Goal: Answer question/provide support

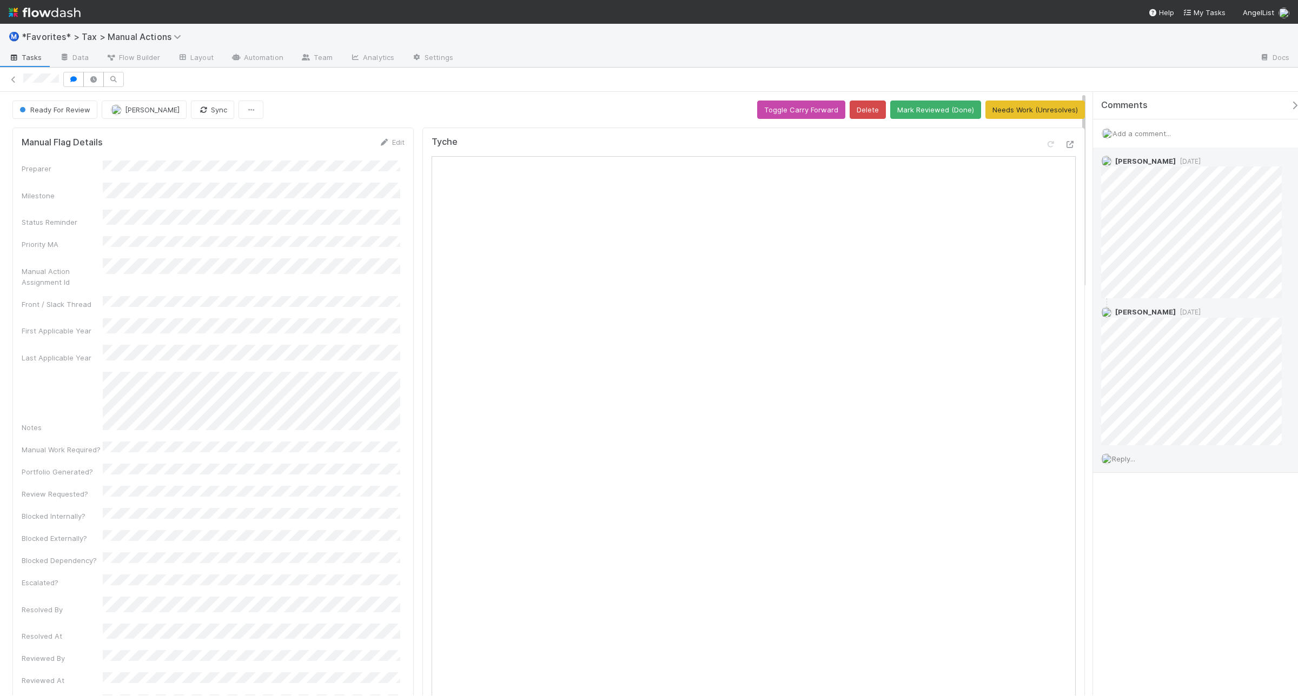
click at [1132, 460] on span "Reply..." at bounding box center [1123, 459] width 23 height 9
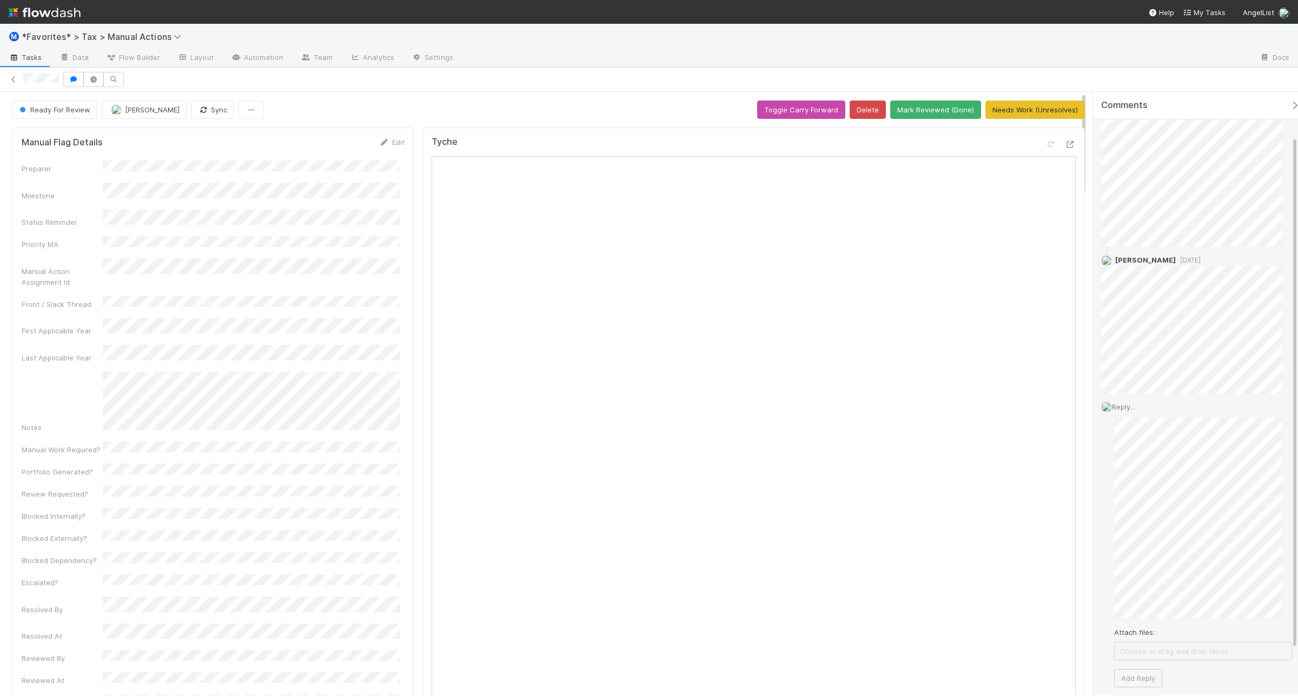
scroll to position [106, 0]
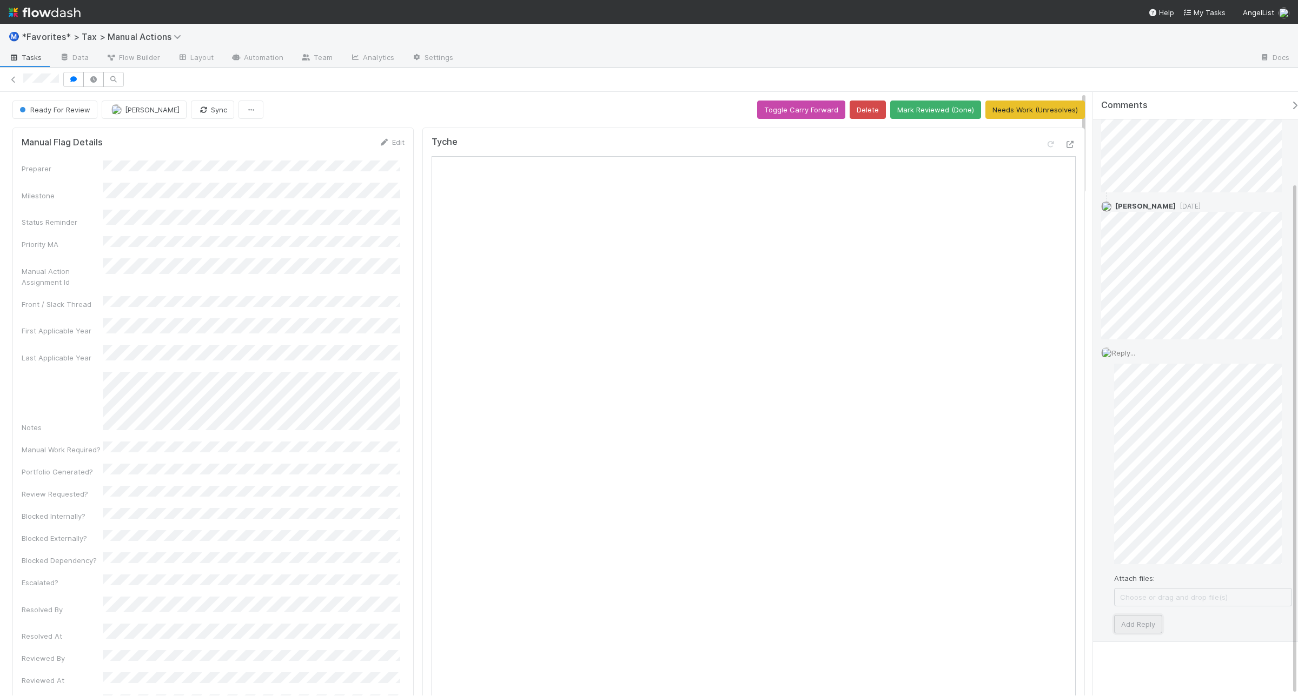
click at [1132, 627] on button "Add Reply" at bounding box center [1138, 624] width 48 height 18
click at [1129, 641] on span "Reply..." at bounding box center [1123, 642] width 23 height 9
click at [1156, 592] on span "Choose or drag and drop file(s)" at bounding box center [1202, 597] width 177 height 17
click at [1130, 621] on button "Add Reply" at bounding box center [1138, 625] width 48 height 18
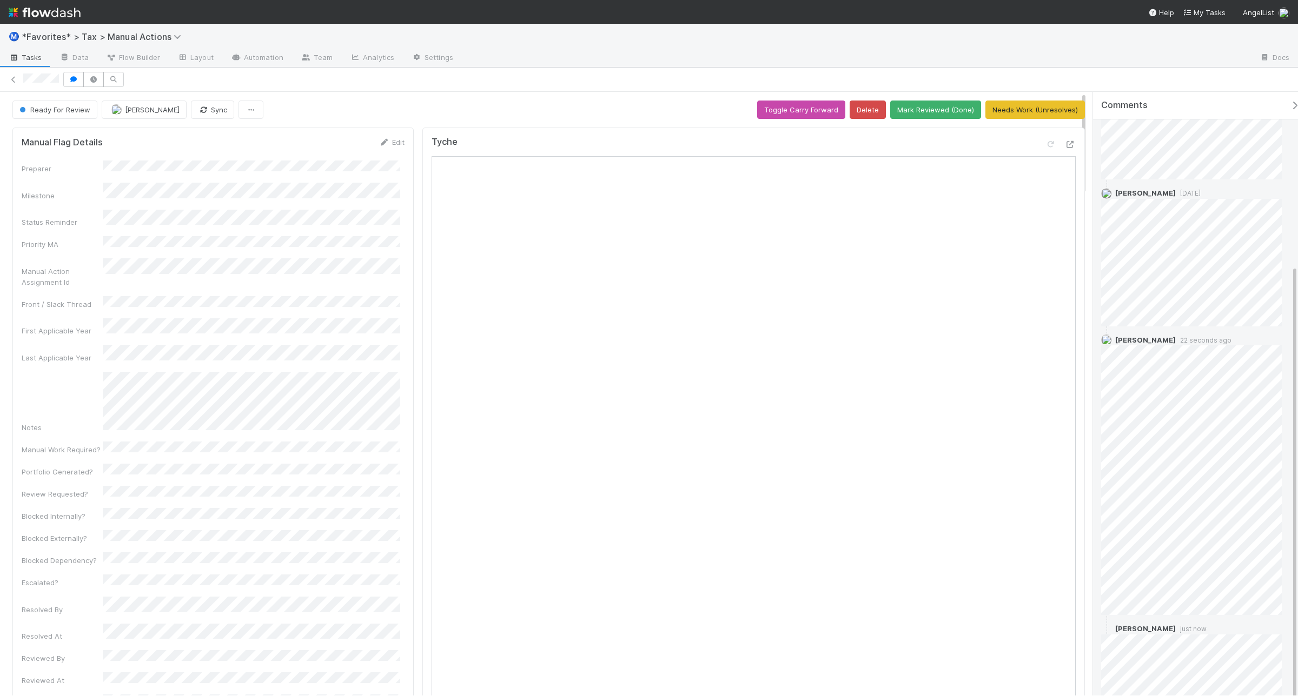
scroll to position [208, 0]
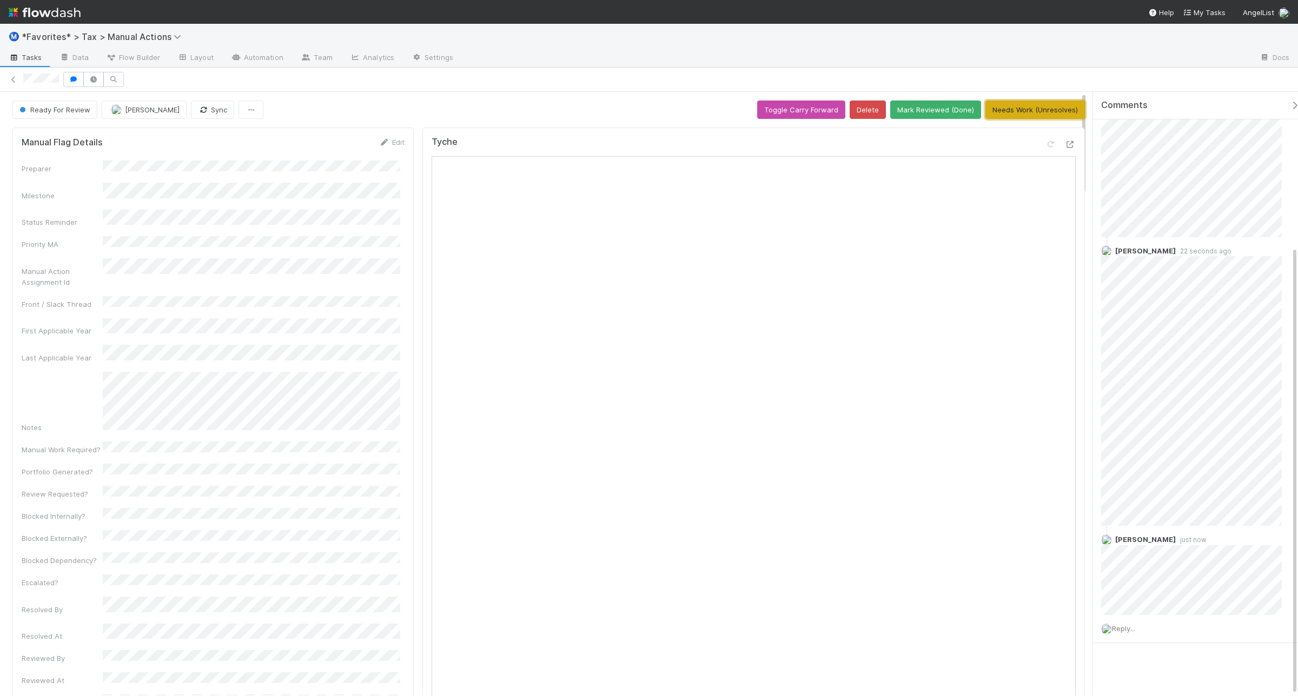
click at [1026, 109] on button "Needs Work (Unresolves)" at bounding box center [1034, 110] width 99 height 18
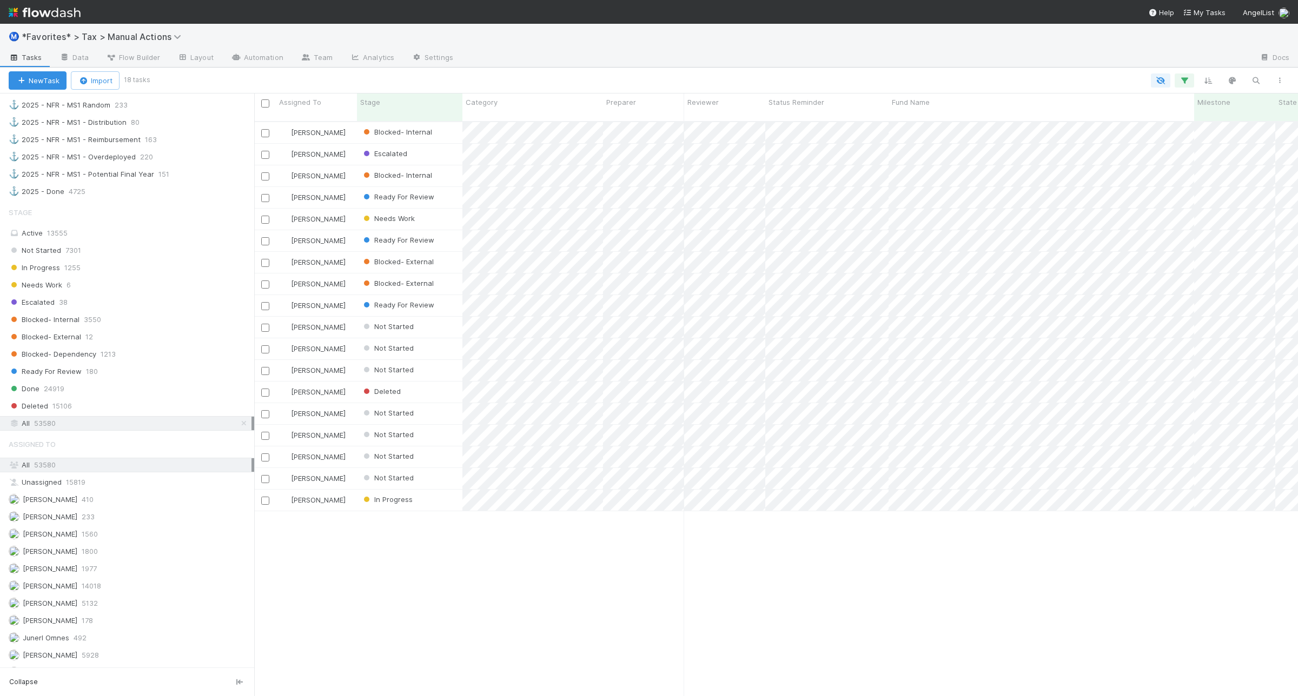
scroll to position [951, 0]
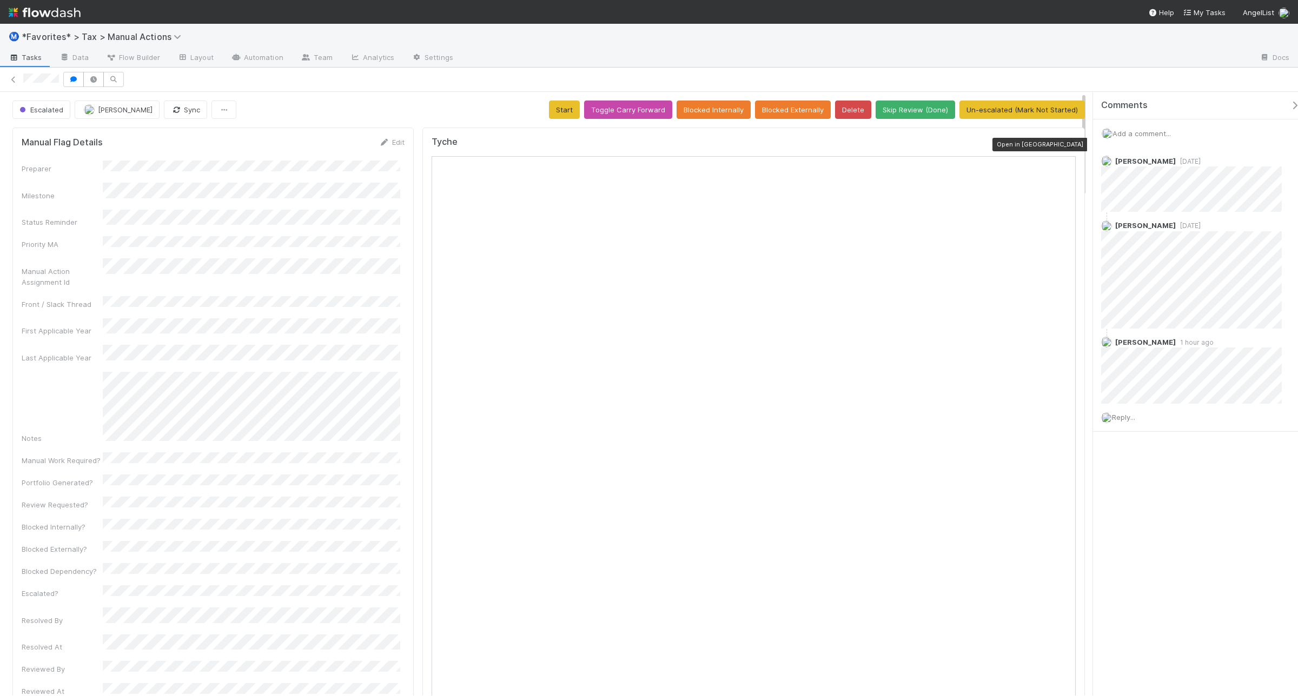
click at [1038, 147] on icon at bounding box center [1070, 144] width 11 height 7
click at [1124, 415] on span "Reply..." at bounding box center [1123, 417] width 23 height 9
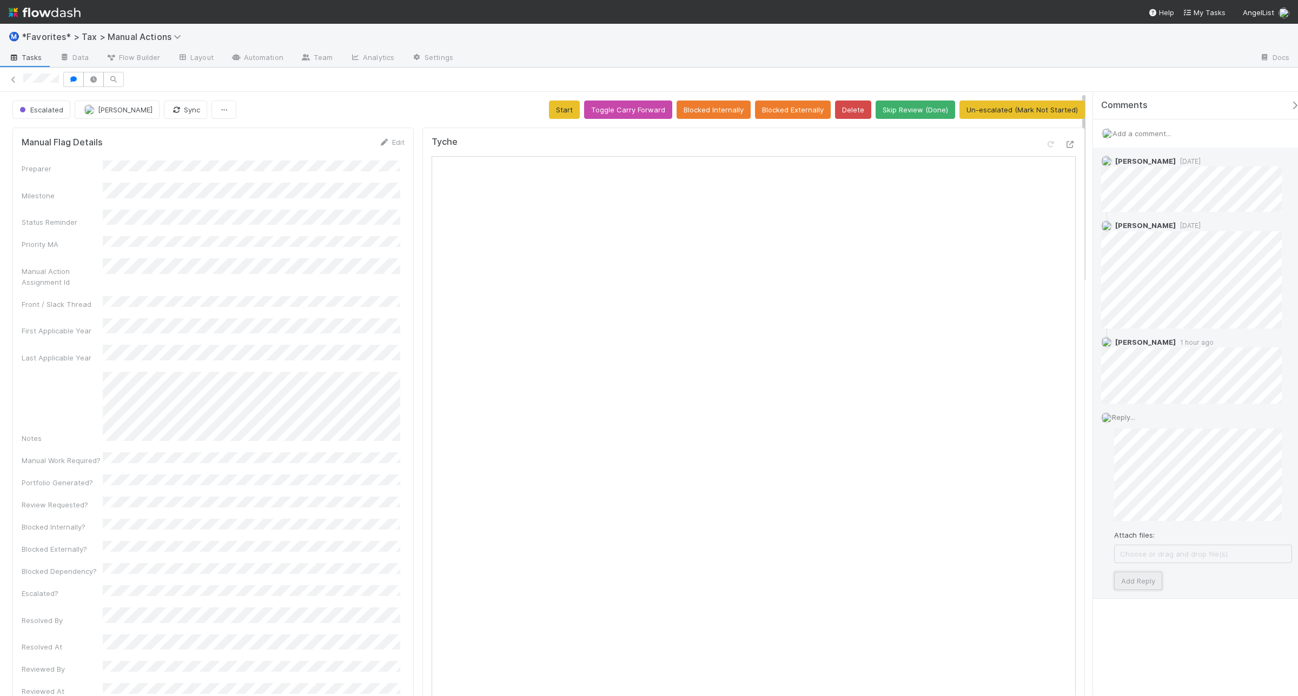
click at [1136, 583] on button "Add Reply" at bounding box center [1138, 581] width 48 height 18
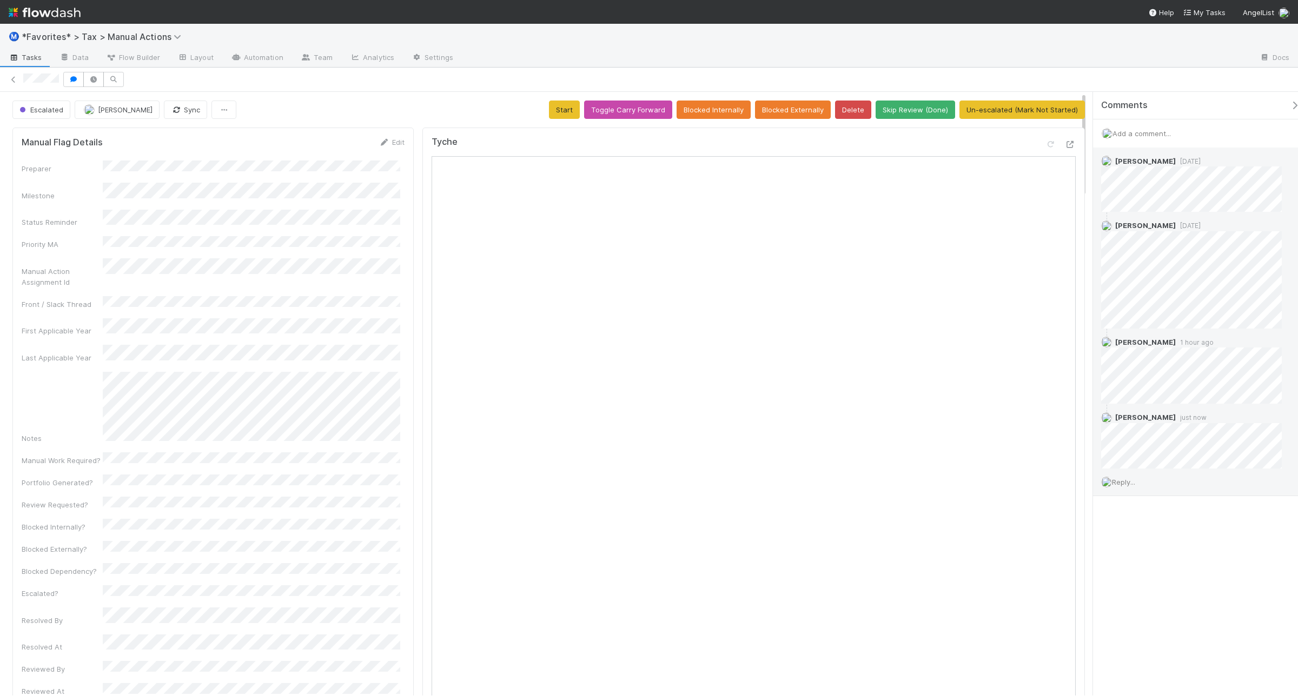
click at [1124, 485] on span "Reply..." at bounding box center [1123, 482] width 23 height 9
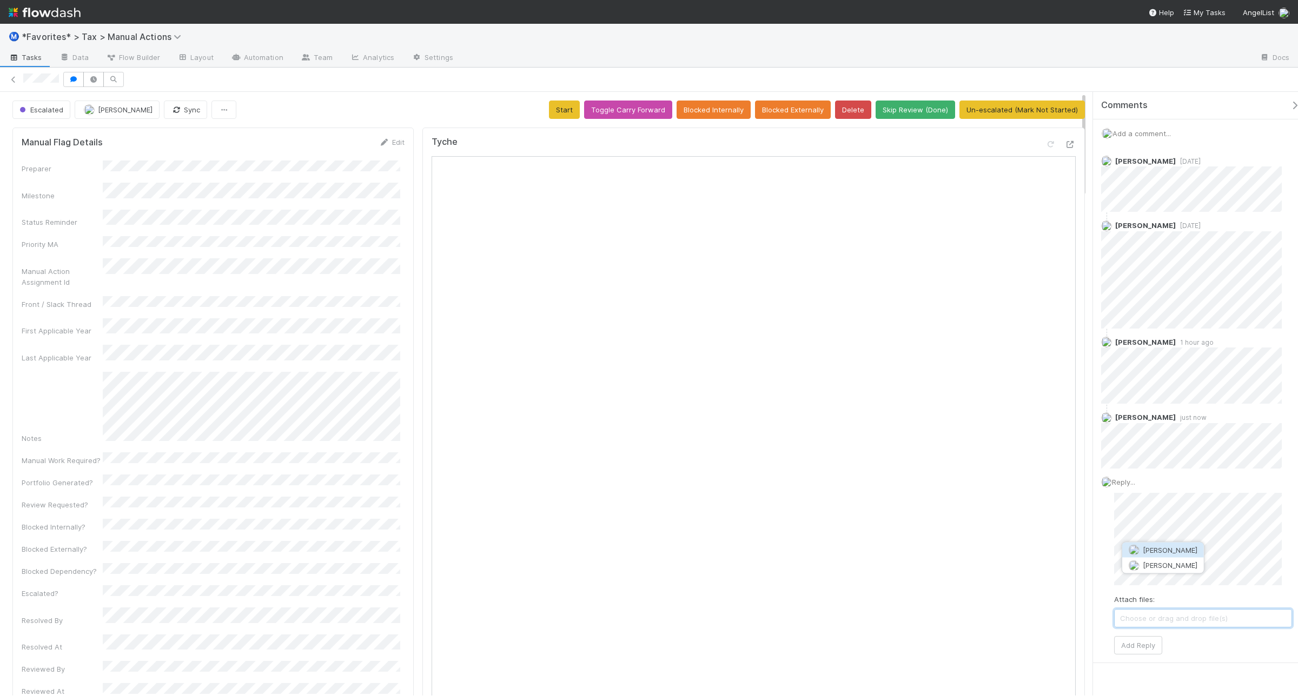
click at [1154, 552] on span "[PERSON_NAME]" at bounding box center [1170, 550] width 55 height 9
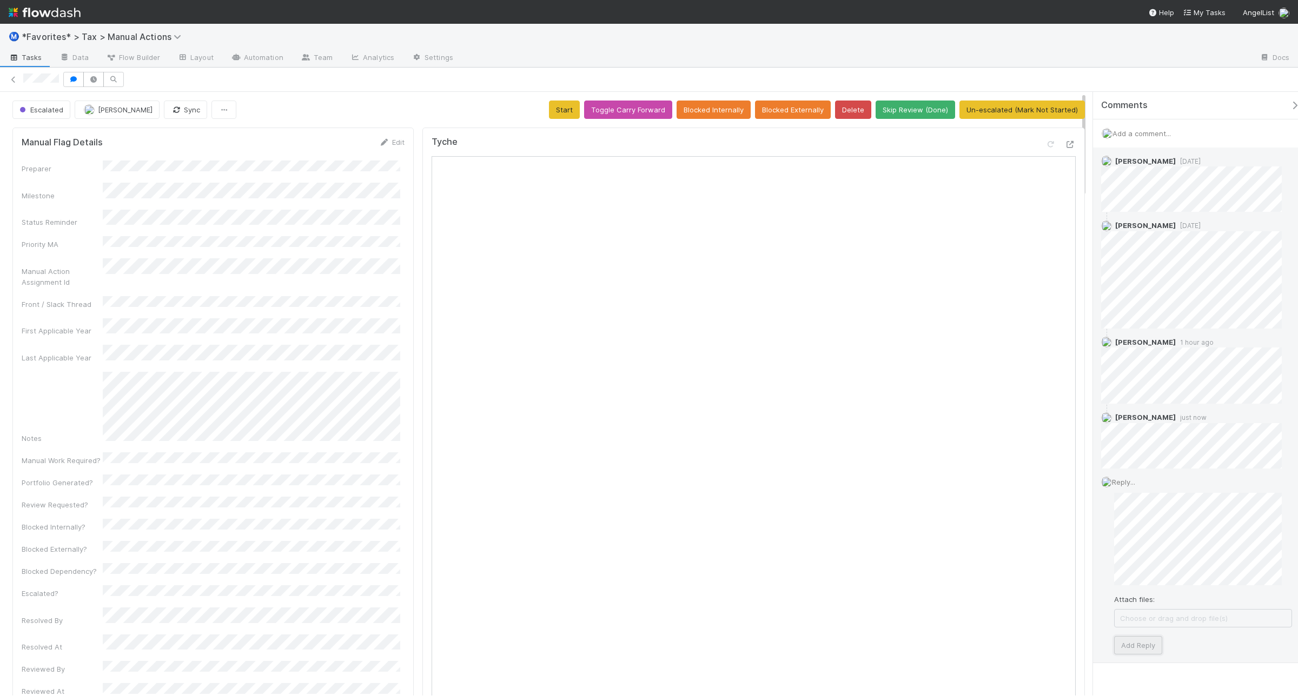
click at [1155, 649] on button "Add Reply" at bounding box center [1138, 645] width 48 height 18
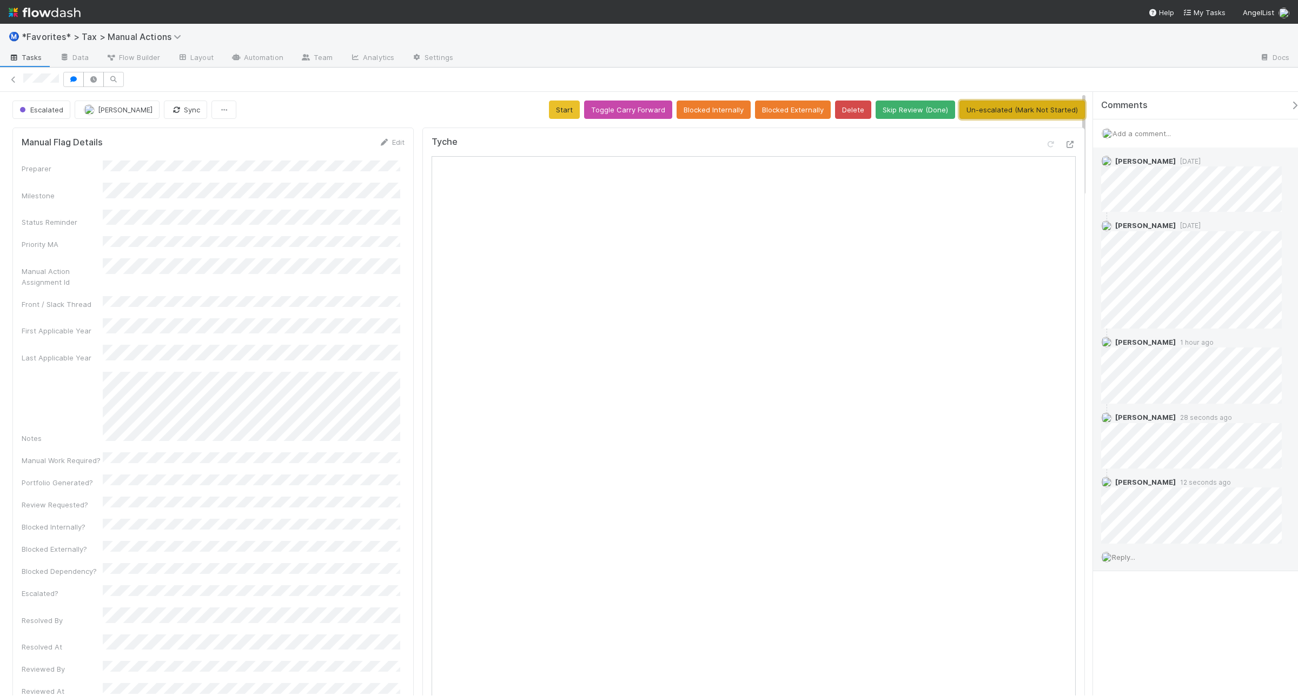
click at [1010, 109] on button "Un-escalated (Mark Not Started)" at bounding box center [1021, 110] width 125 height 18
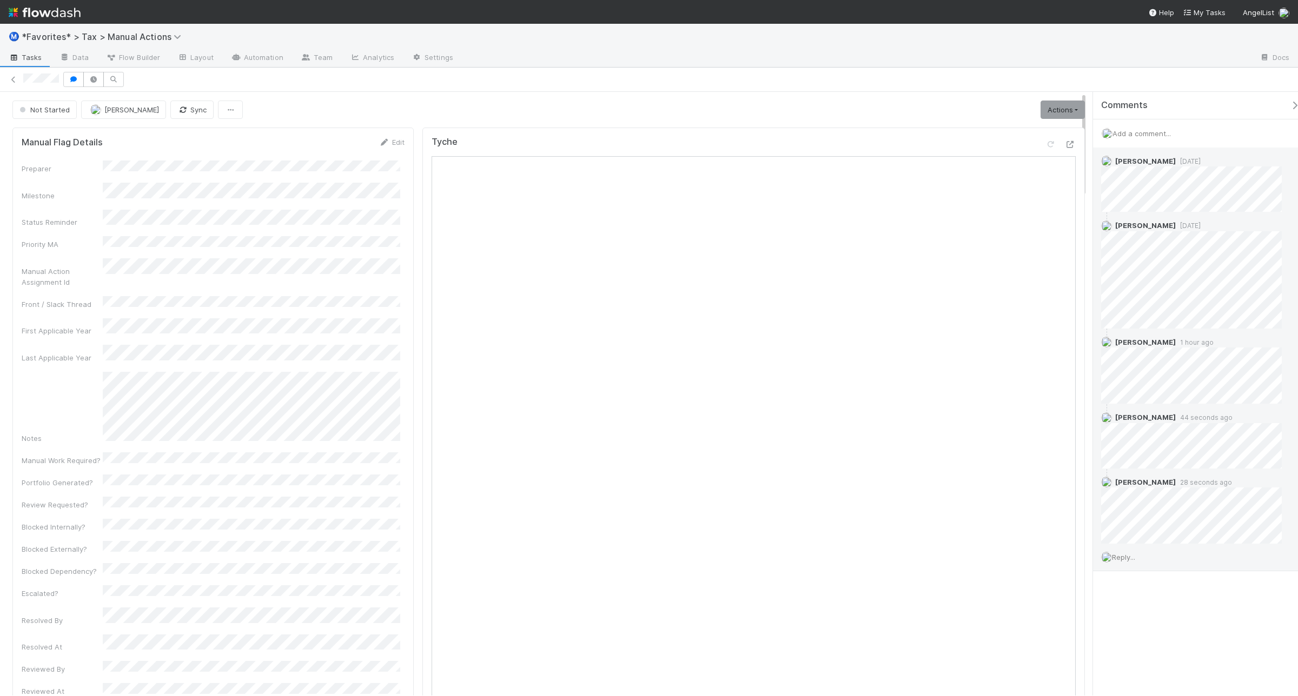
click at [1117, 559] on span "Reply..." at bounding box center [1123, 557] width 23 height 9
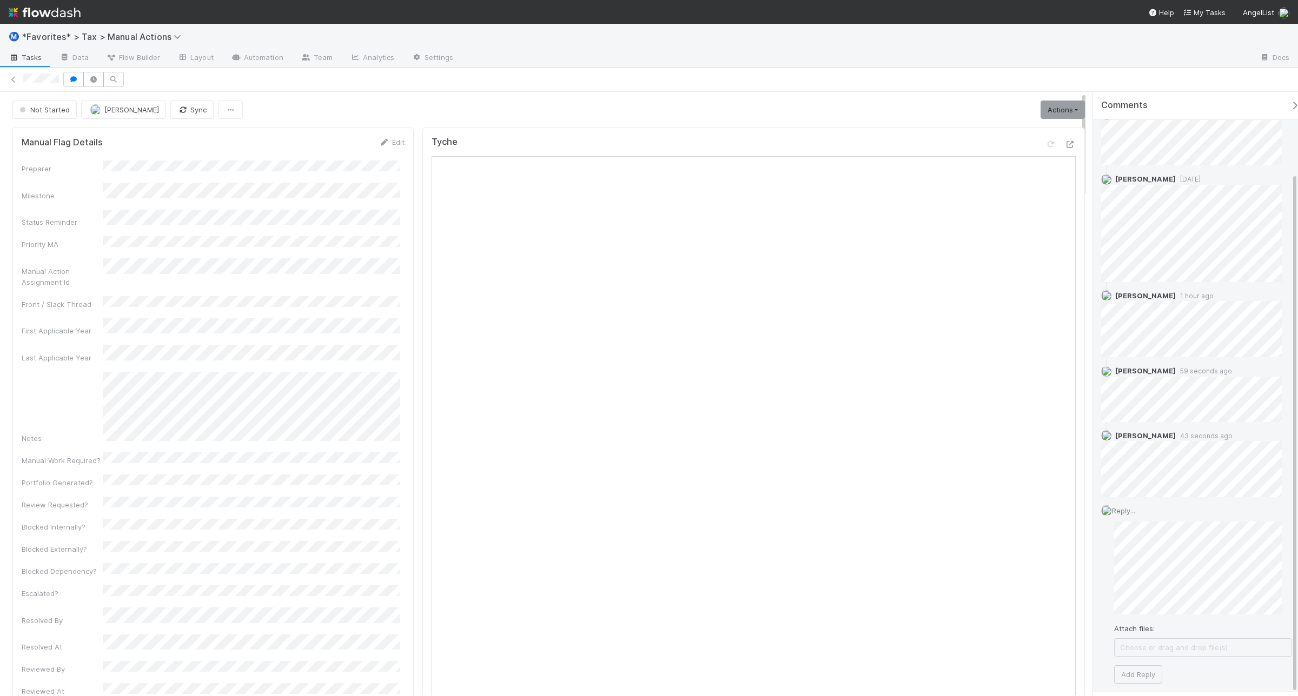
scroll to position [96, 0]
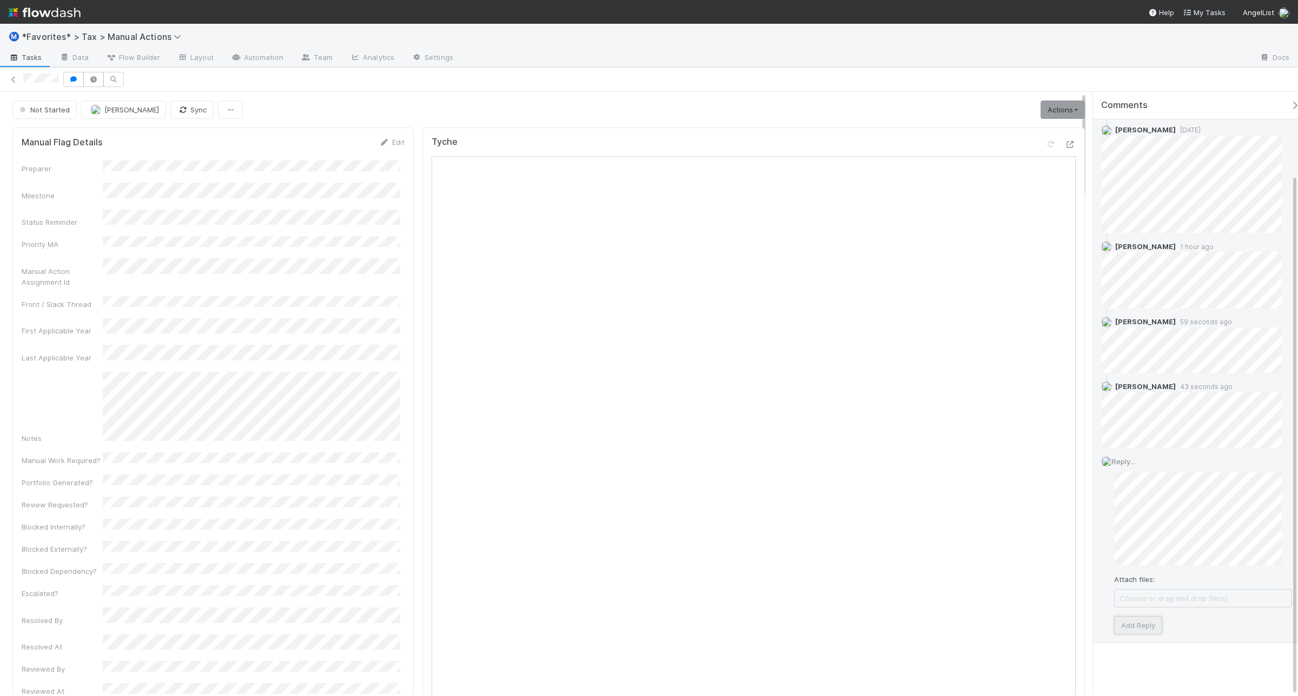
click at [1145, 625] on button "Add Reply" at bounding box center [1138, 625] width 48 height 18
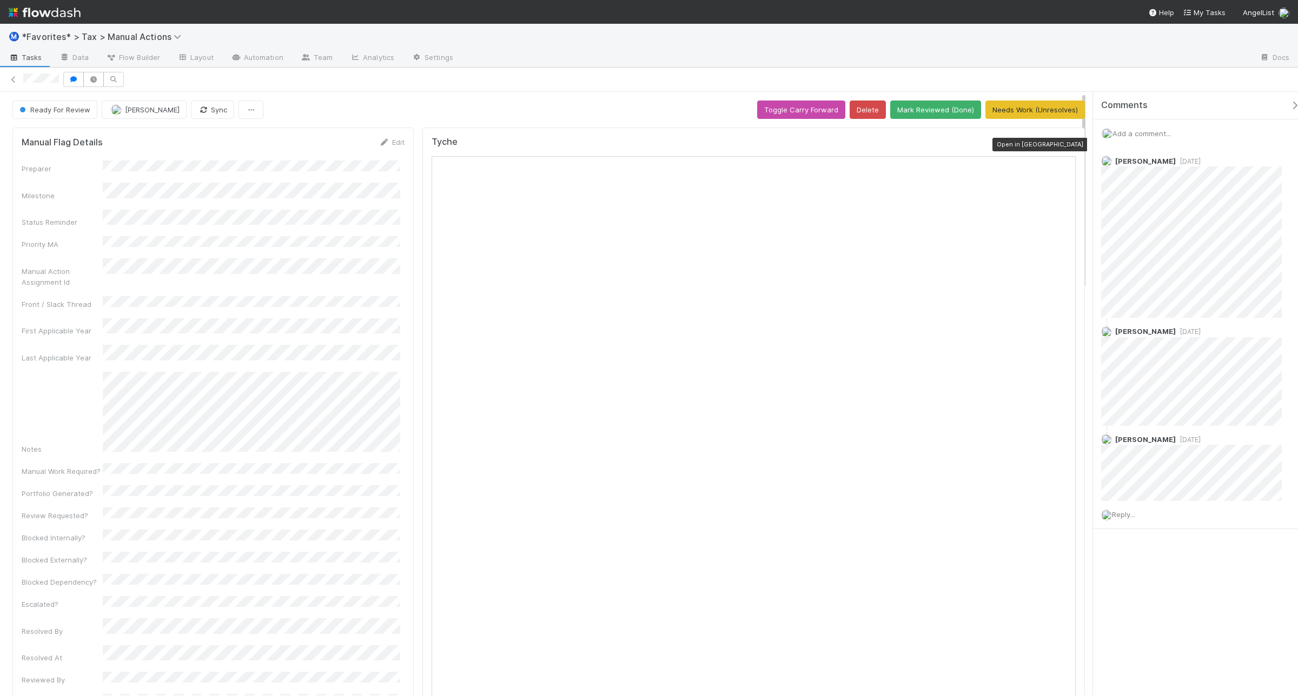
click at [1038, 141] on icon at bounding box center [1070, 144] width 11 height 7
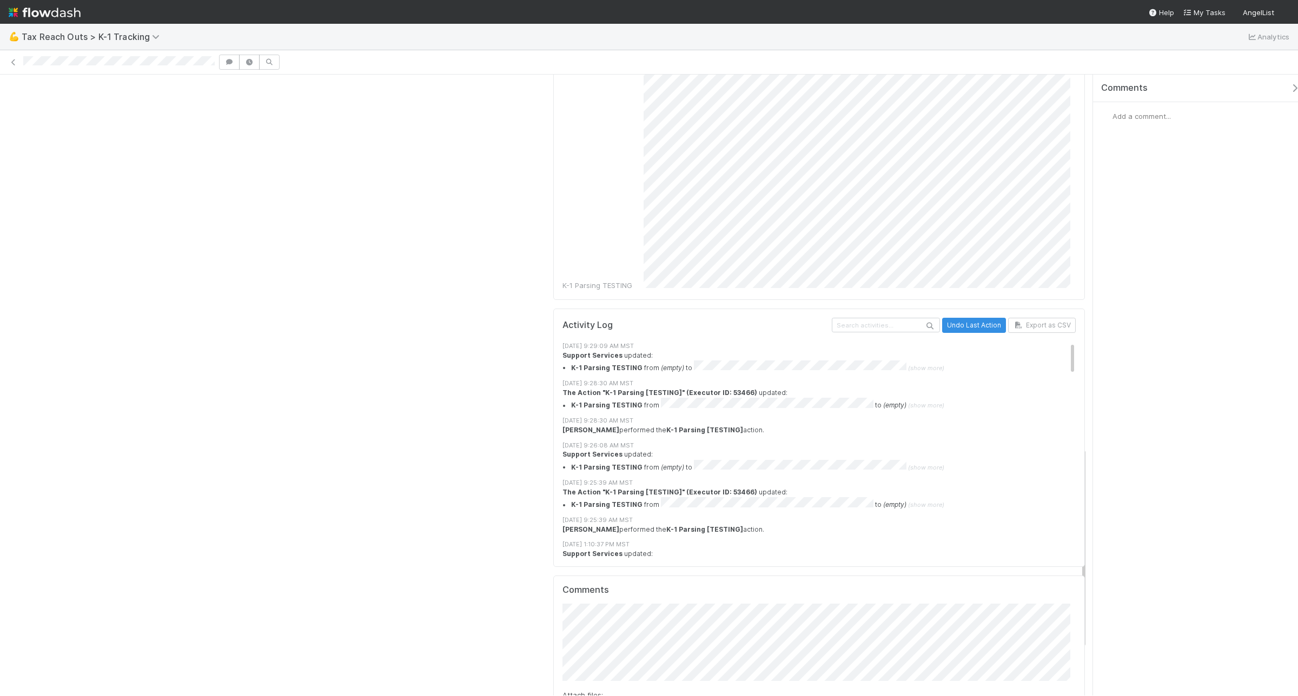
scroll to position [1014, 0]
